Goal: Task Accomplishment & Management: Use online tool/utility

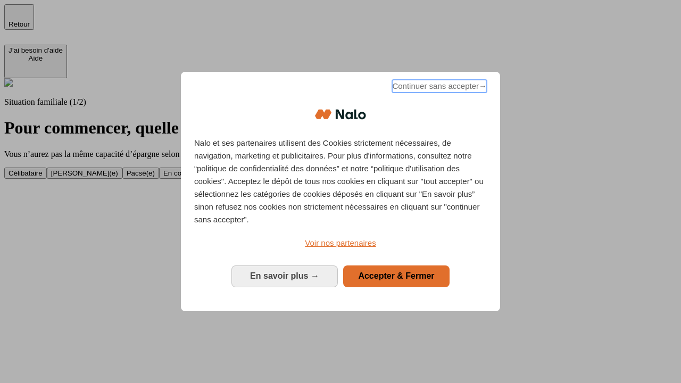
click at [438, 88] on span "Continuer sans accepter →" at bounding box center [439, 86] width 95 height 13
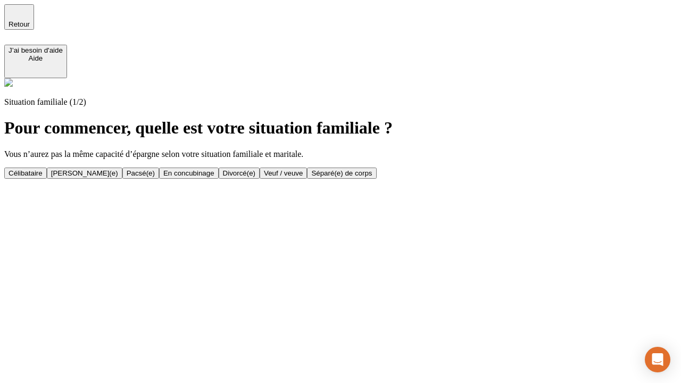
click at [43, 169] on div "Célibataire" at bounding box center [26, 173] width 34 height 8
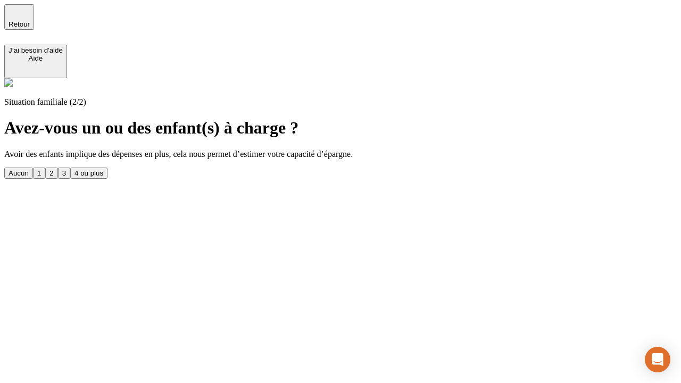
click at [29, 169] on div "Aucun" at bounding box center [19, 173] width 20 height 8
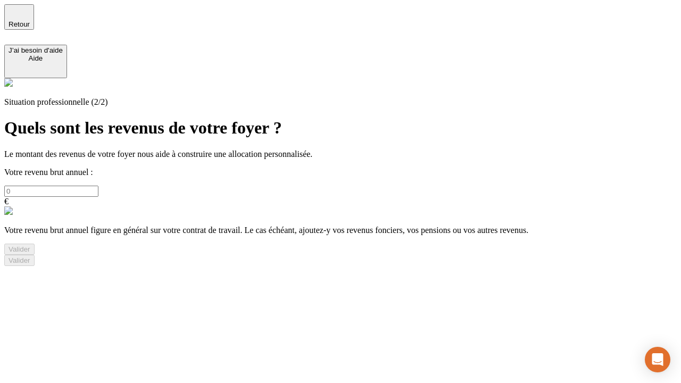
click at [98, 186] on input "text" at bounding box center [51, 191] width 94 height 11
type input "30 000"
click at [30, 253] on div "Valider" at bounding box center [20, 249] width 22 height 8
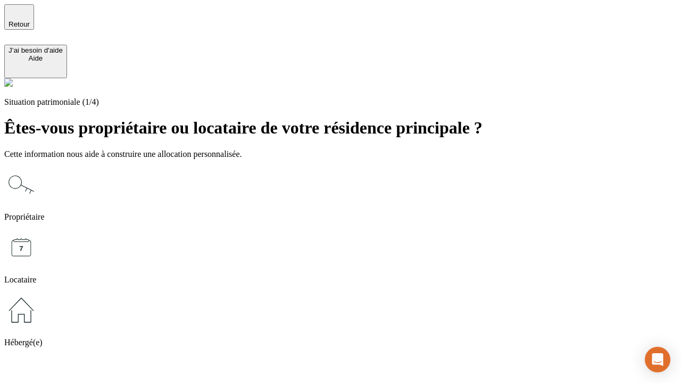
click at [38, 293] on icon at bounding box center [21, 310] width 34 height 34
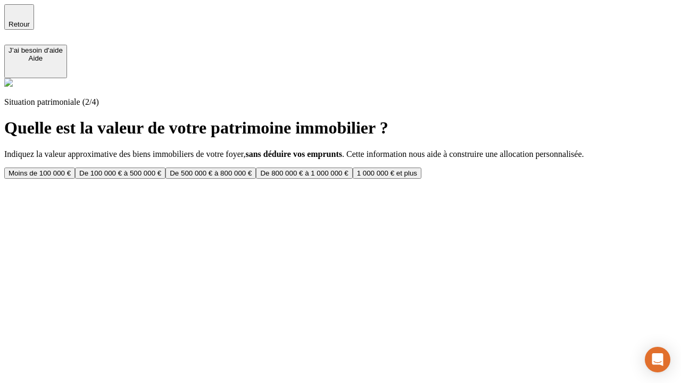
click at [71, 169] on div "Moins de 100 000 €" at bounding box center [40, 173] width 62 height 8
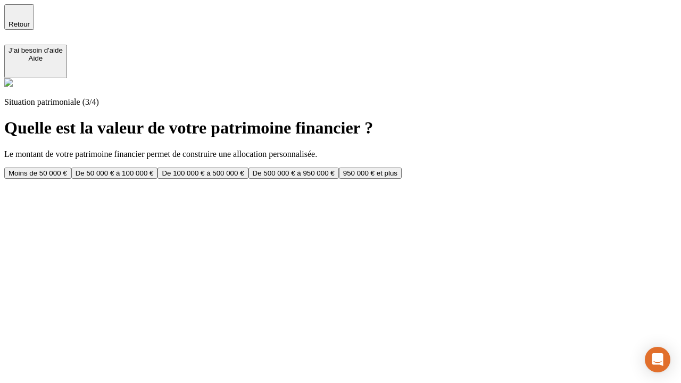
click at [67, 169] on div "Moins de 50 000 €" at bounding box center [38, 173] width 58 height 8
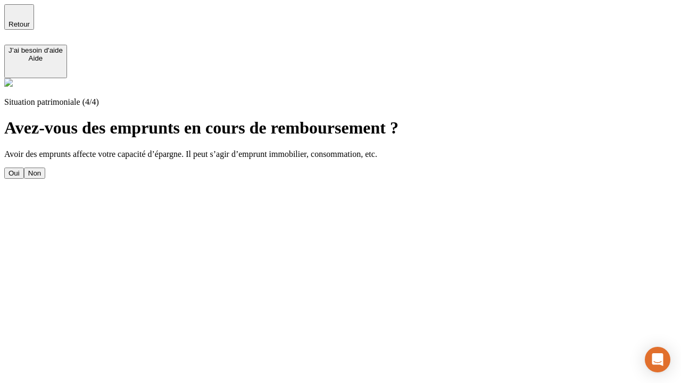
click at [41, 169] on div "Non" at bounding box center [34, 173] width 13 height 8
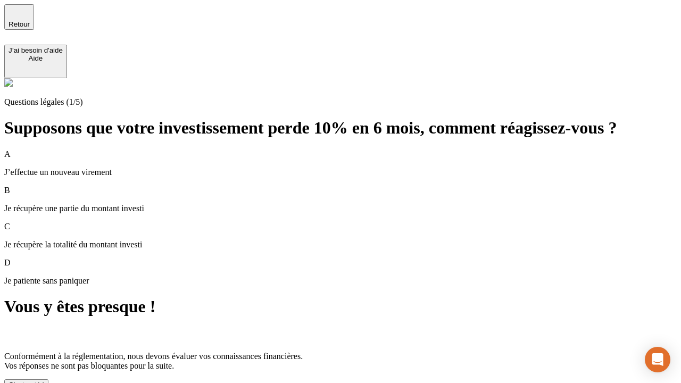
click at [44, 381] on div "C'est noté !" at bounding box center [27, 385] width 36 height 8
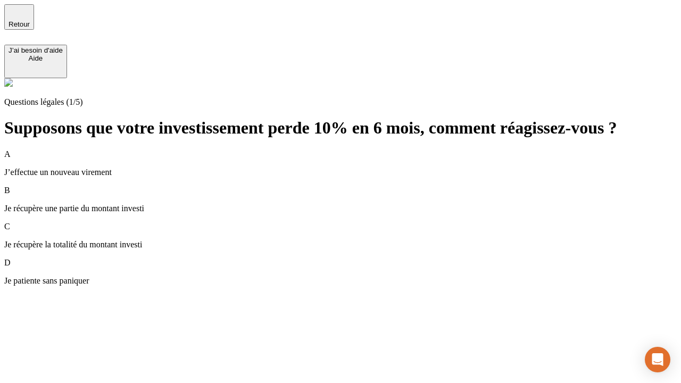
click at [353, 149] on div "A J’effectue un nouveau virement" at bounding box center [340, 163] width 672 height 28
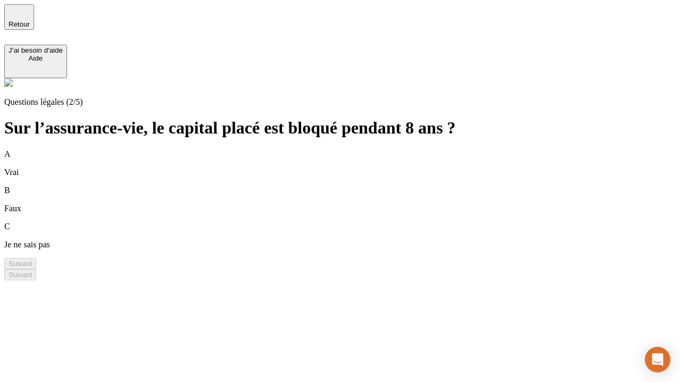
click at [353, 186] on div "B Faux" at bounding box center [340, 200] width 672 height 28
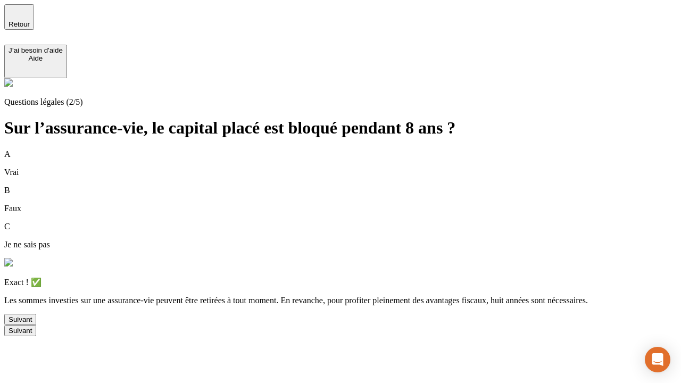
click at [32, 323] on div "Suivant" at bounding box center [20, 319] width 23 height 8
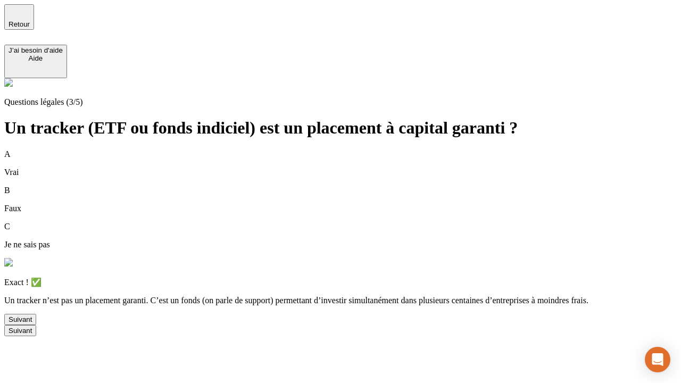
click at [32, 323] on div "Suivant" at bounding box center [20, 319] width 23 height 8
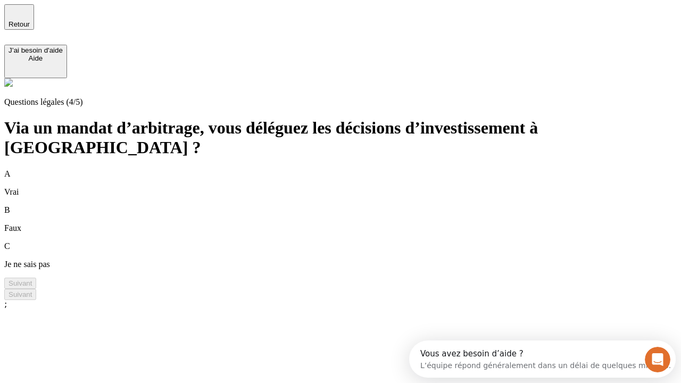
click at [353, 169] on div "A Vrai" at bounding box center [340, 183] width 672 height 28
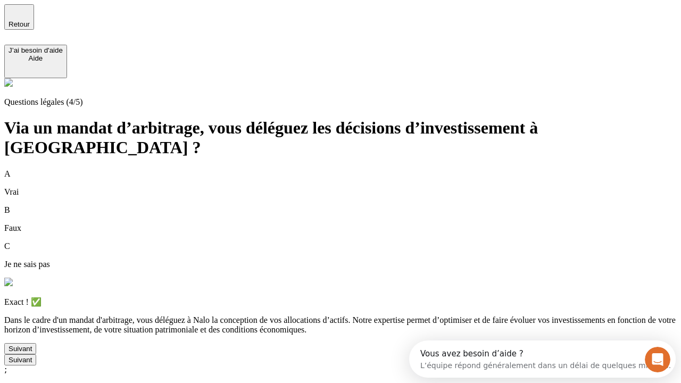
click at [32, 353] on div "Suivant" at bounding box center [20, 349] width 23 height 8
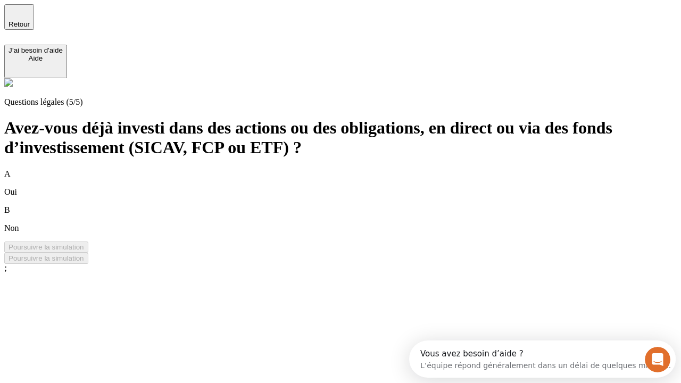
click at [353, 205] on div "B Non" at bounding box center [340, 219] width 672 height 28
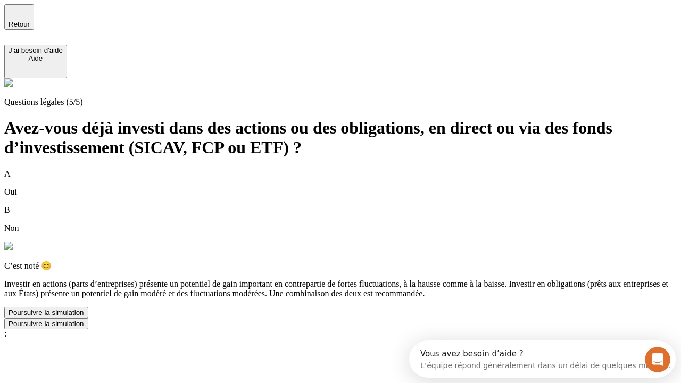
click at [84, 316] on div "Poursuivre la simulation" at bounding box center [47, 312] width 76 height 8
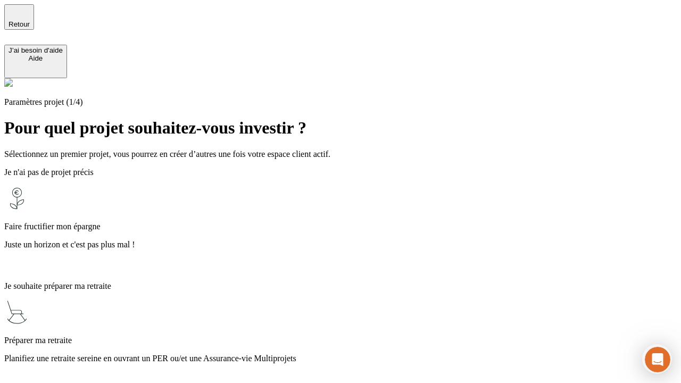
click at [353, 240] on p "Juste un horizon et c'est pas plus mal !" at bounding box center [340, 245] width 672 height 10
